Goal: Use online tool/utility: Utilize a website feature to perform a specific function

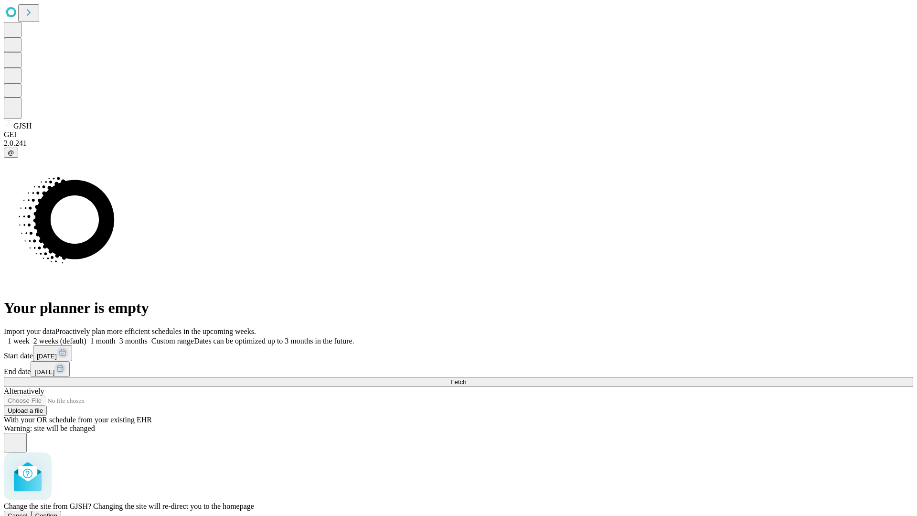
click at [58, 512] on span "Confirm" at bounding box center [46, 515] width 22 height 7
click at [116, 337] on label "1 month" at bounding box center [100, 341] width 29 height 8
click at [466, 378] on span "Fetch" at bounding box center [458, 381] width 16 height 7
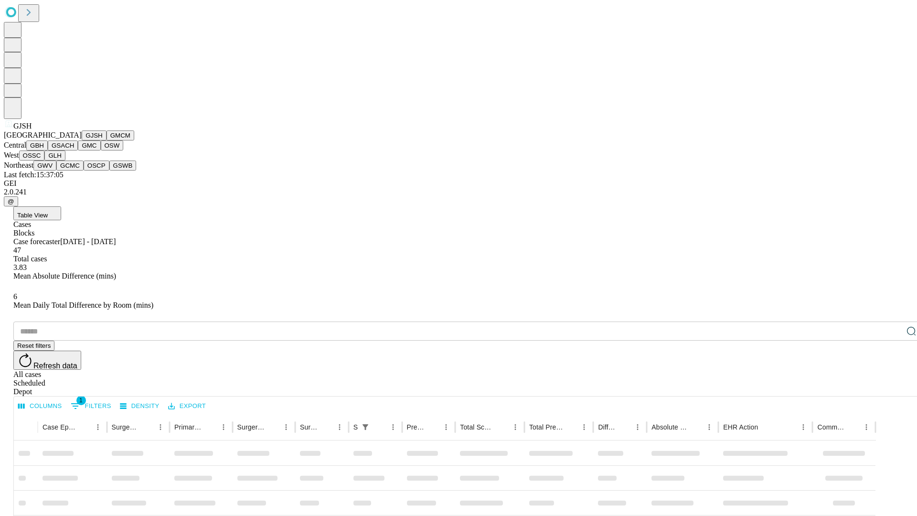
click at [106, 140] on button "GMCM" at bounding box center [120, 135] width 28 height 10
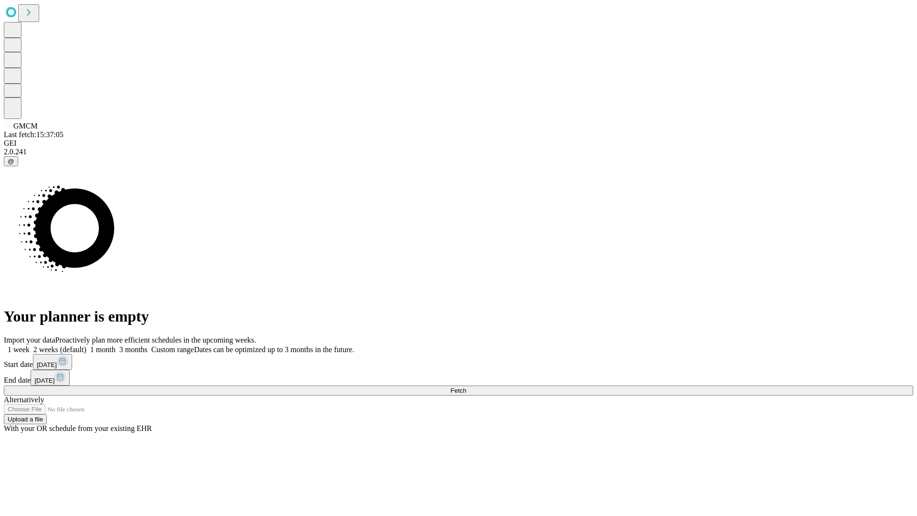
click at [116, 345] on label "1 month" at bounding box center [100, 349] width 29 height 8
click at [466, 387] on span "Fetch" at bounding box center [458, 390] width 16 height 7
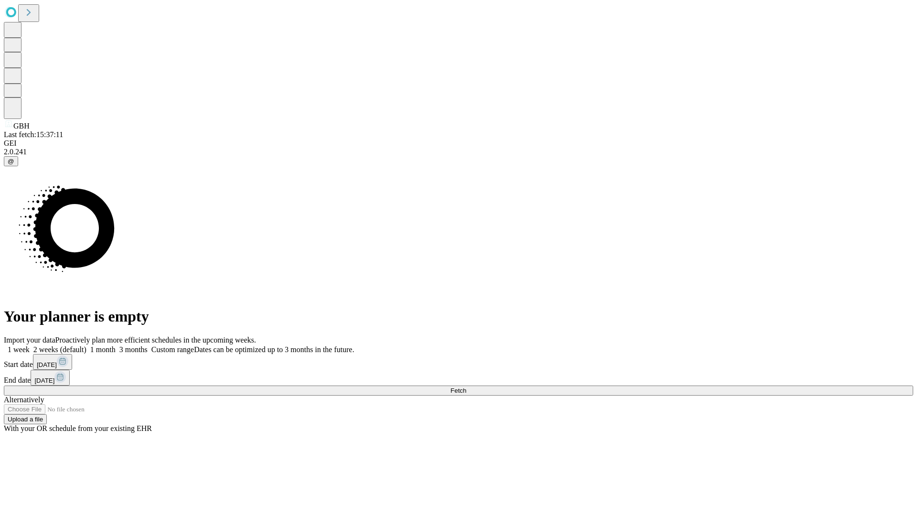
click at [116, 345] on label "1 month" at bounding box center [100, 349] width 29 height 8
click at [466, 387] on span "Fetch" at bounding box center [458, 390] width 16 height 7
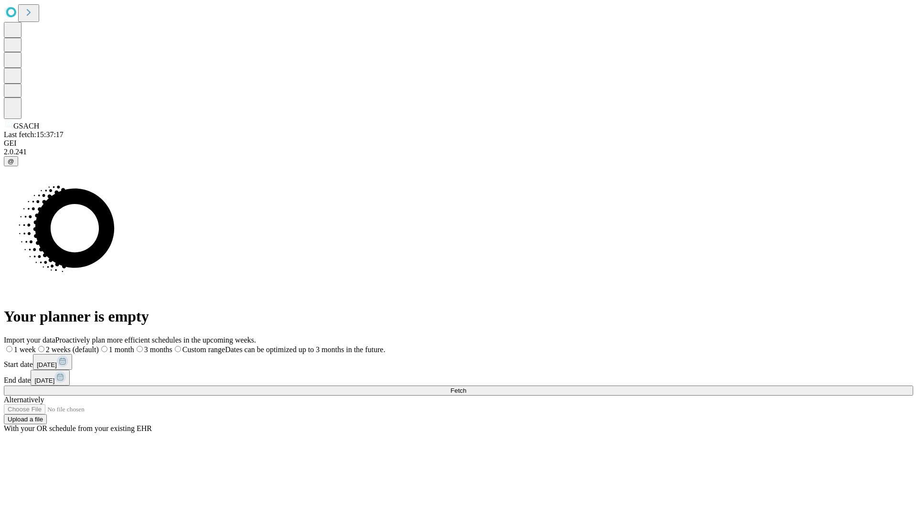
click at [134, 345] on label "1 month" at bounding box center [116, 349] width 35 height 8
click at [466, 387] on span "Fetch" at bounding box center [458, 390] width 16 height 7
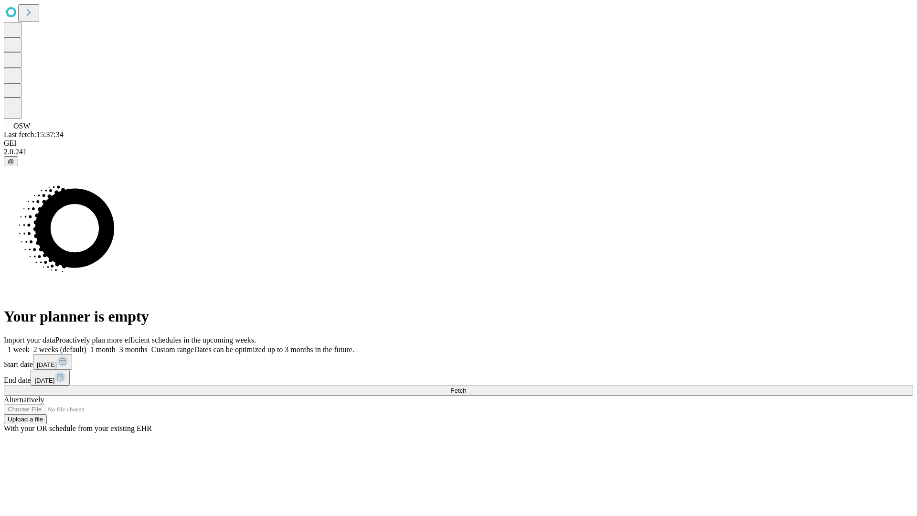
click at [116, 345] on label "1 month" at bounding box center [100, 349] width 29 height 8
click at [466, 387] on span "Fetch" at bounding box center [458, 390] width 16 height 7
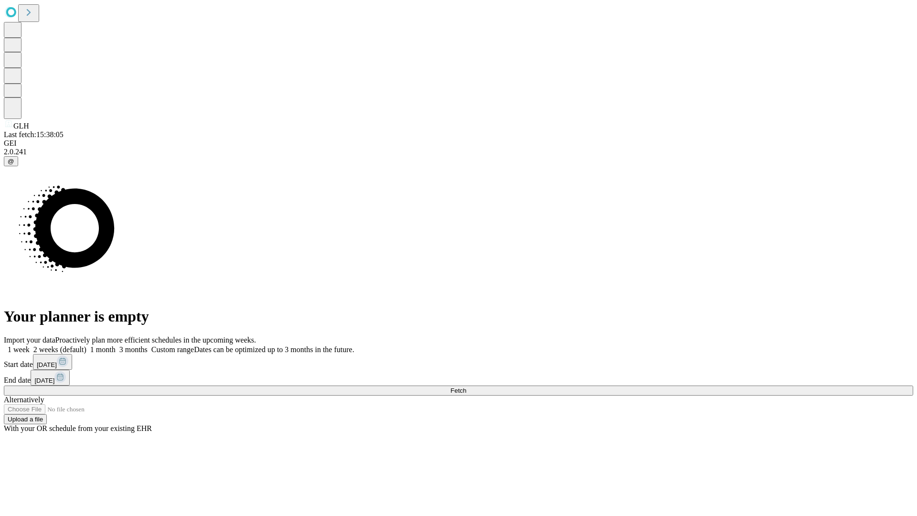
click at [116, 345] on label "1 month" at bounding box center [100, 349] width 29 height 8
click at [466, 387] on span "Fetch" at bounding box center [458, 390] width 16 height 7
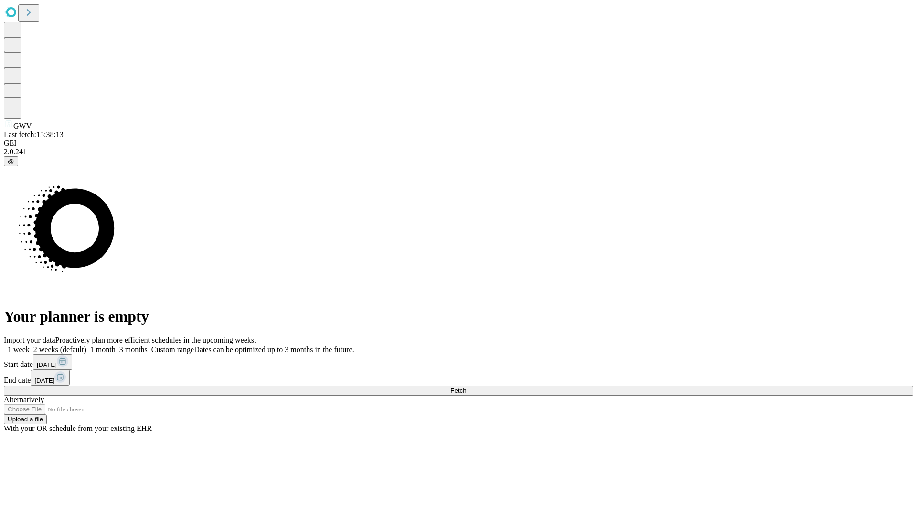
click at [466, 387] on span "Fetch" at bounding box center [458, 390] width 16 height 7
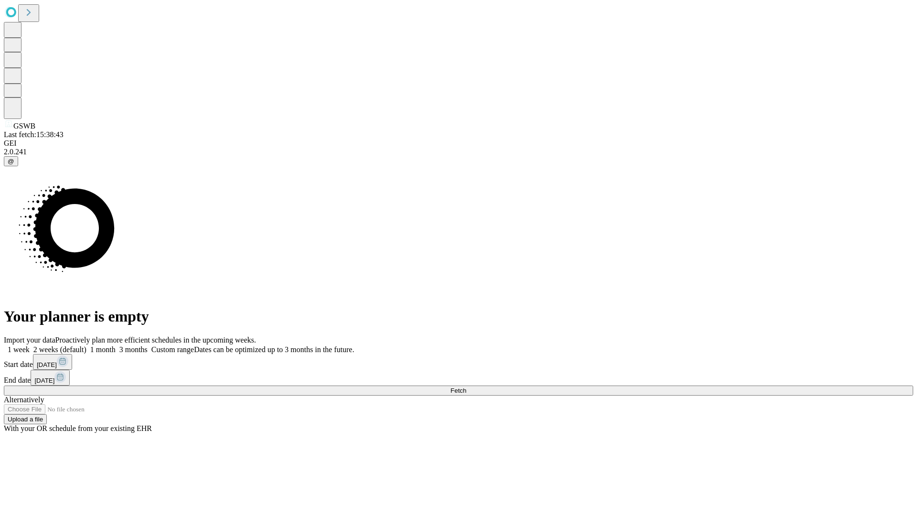
click at [116, 345] on label "1 month" at bounding box center [100, 349] width 29 height 8
click at [466, 387] on span "Fetch" at bounding box center [458, 390] width 16 height 7
